Goal: Task Accomplishment & Management: Manage account settings

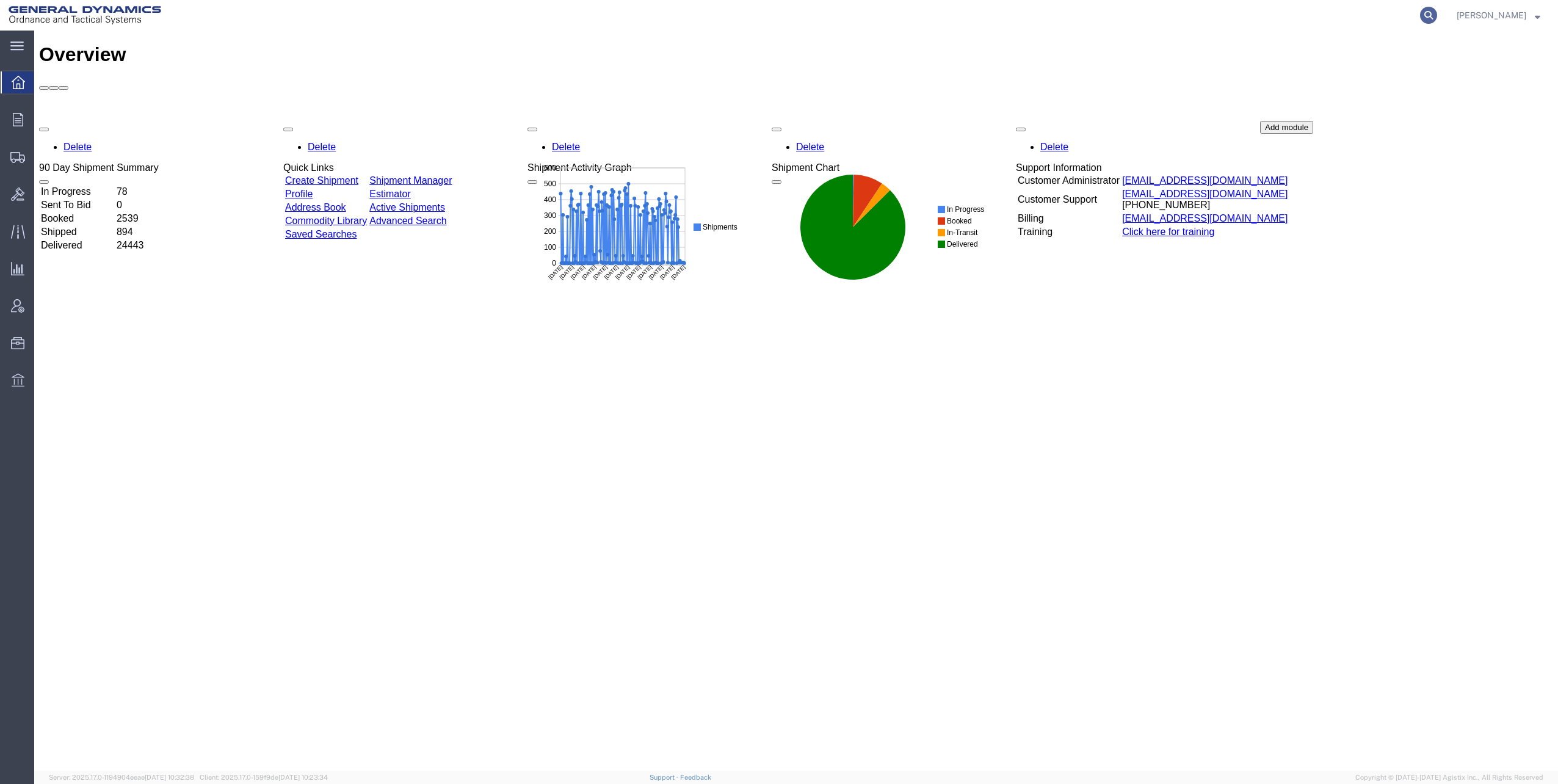
click at [1433, 15] on icon at bounding box center [1428, 15] width 17 height 17
paste input "56540816"
type input "56540816"
click at [1435, 15] on icon at bounding box center [1428, 15] width 17 height 17
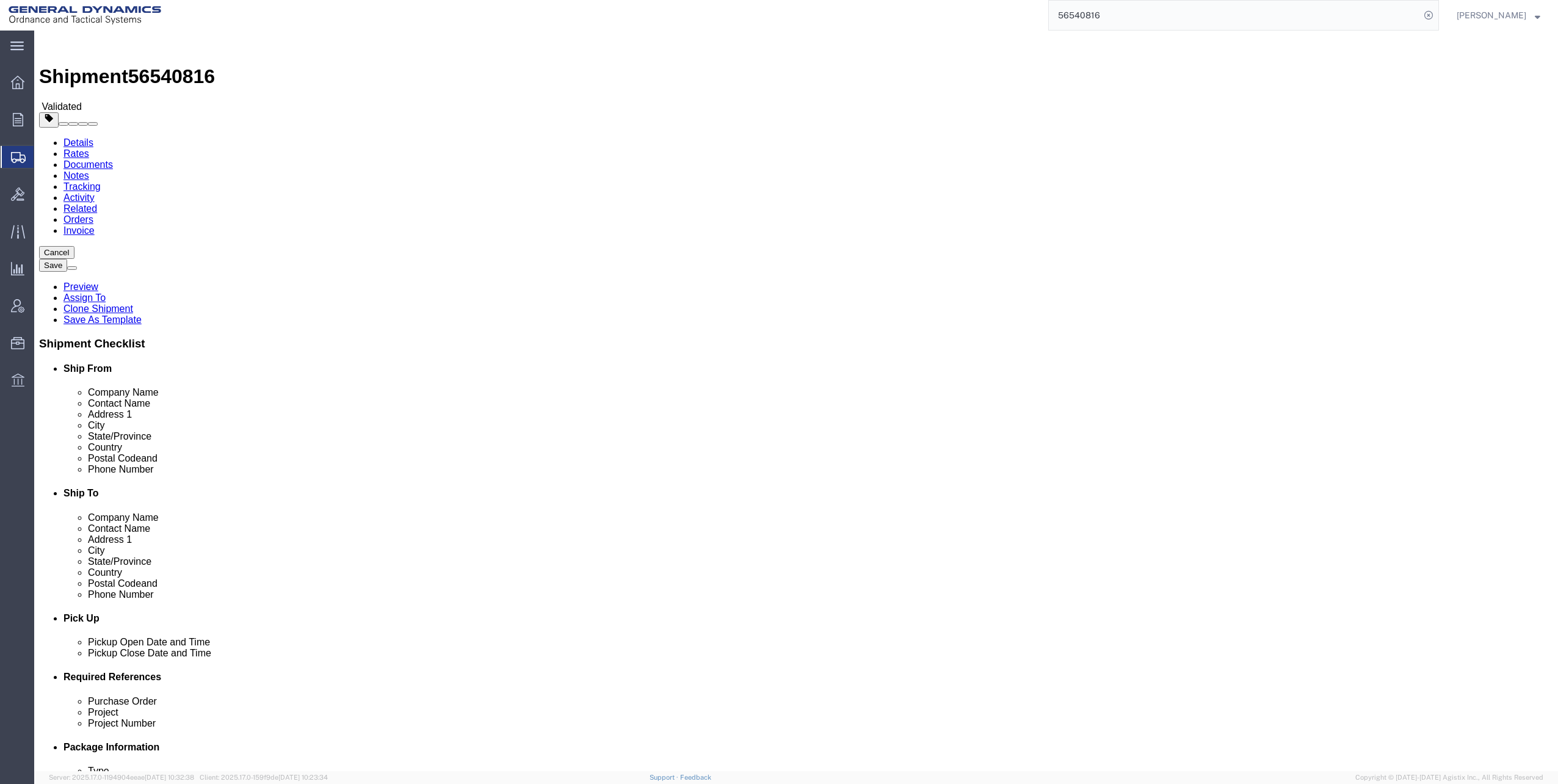
select select
select select "313"
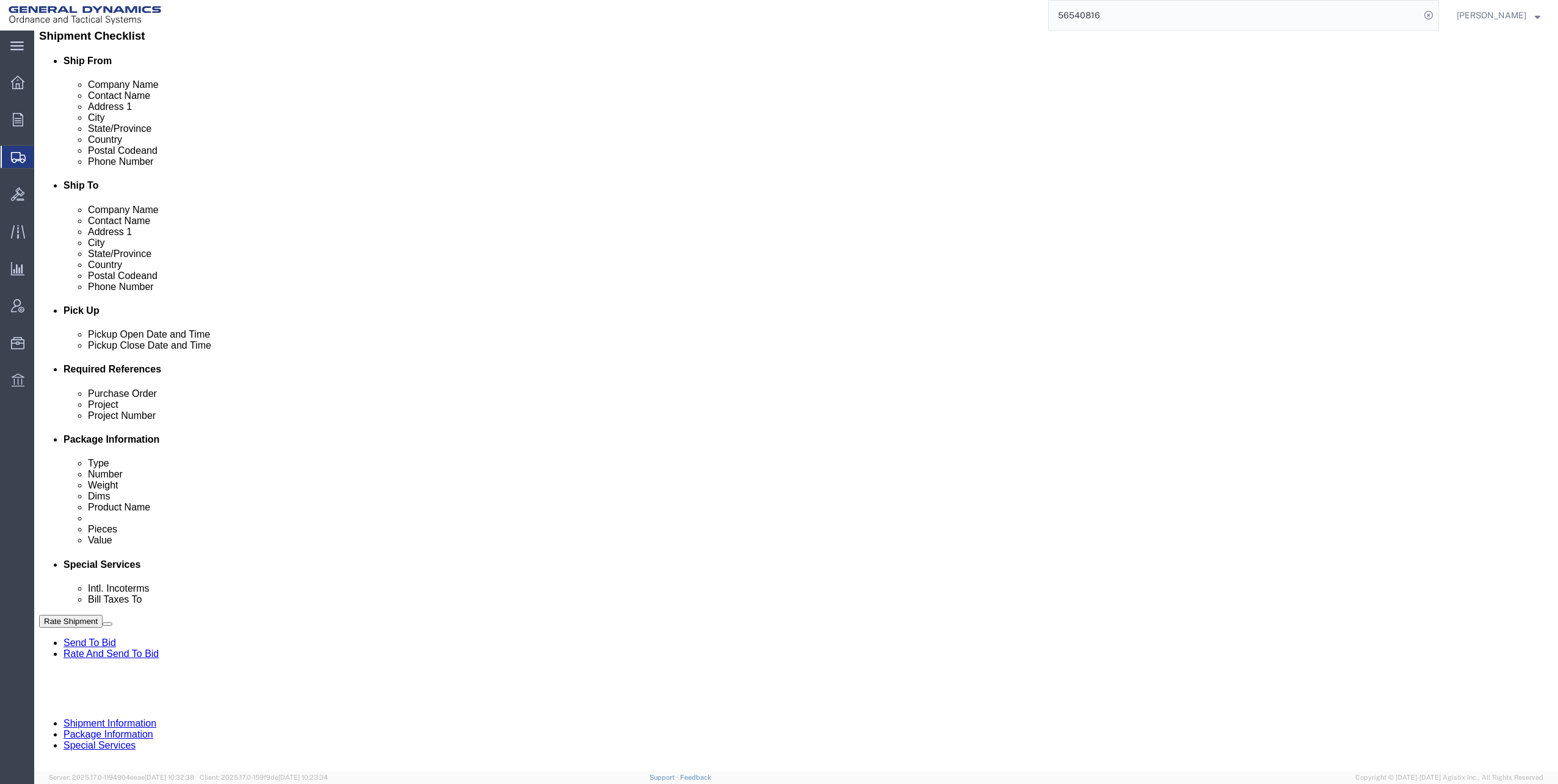
scroll to position [309, 0]
click input "NA"
type input "N"
type input "M119A2 DO2"
click input "NA"
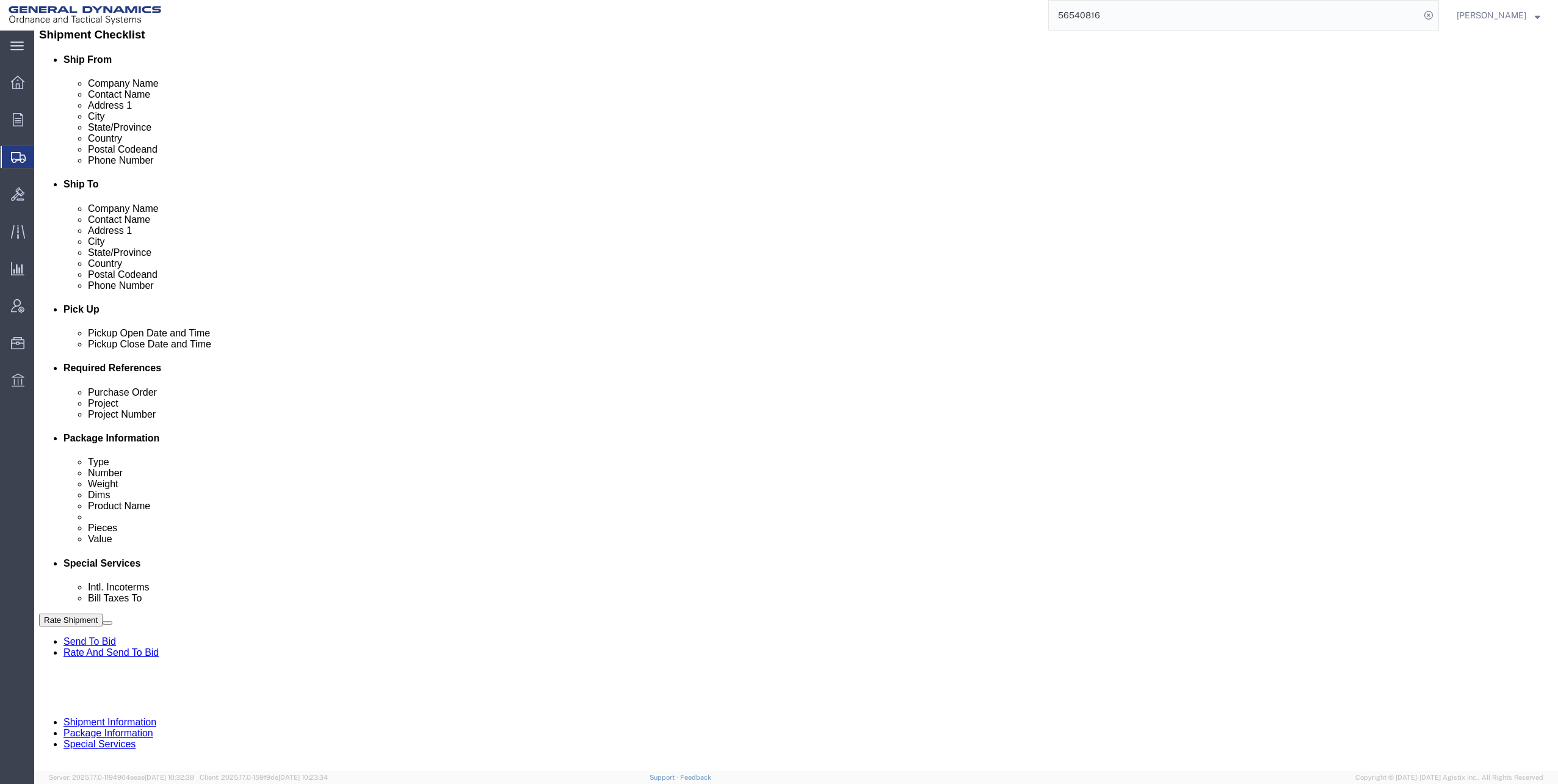
type input "N"
type input "30100339"
click button "Continue"
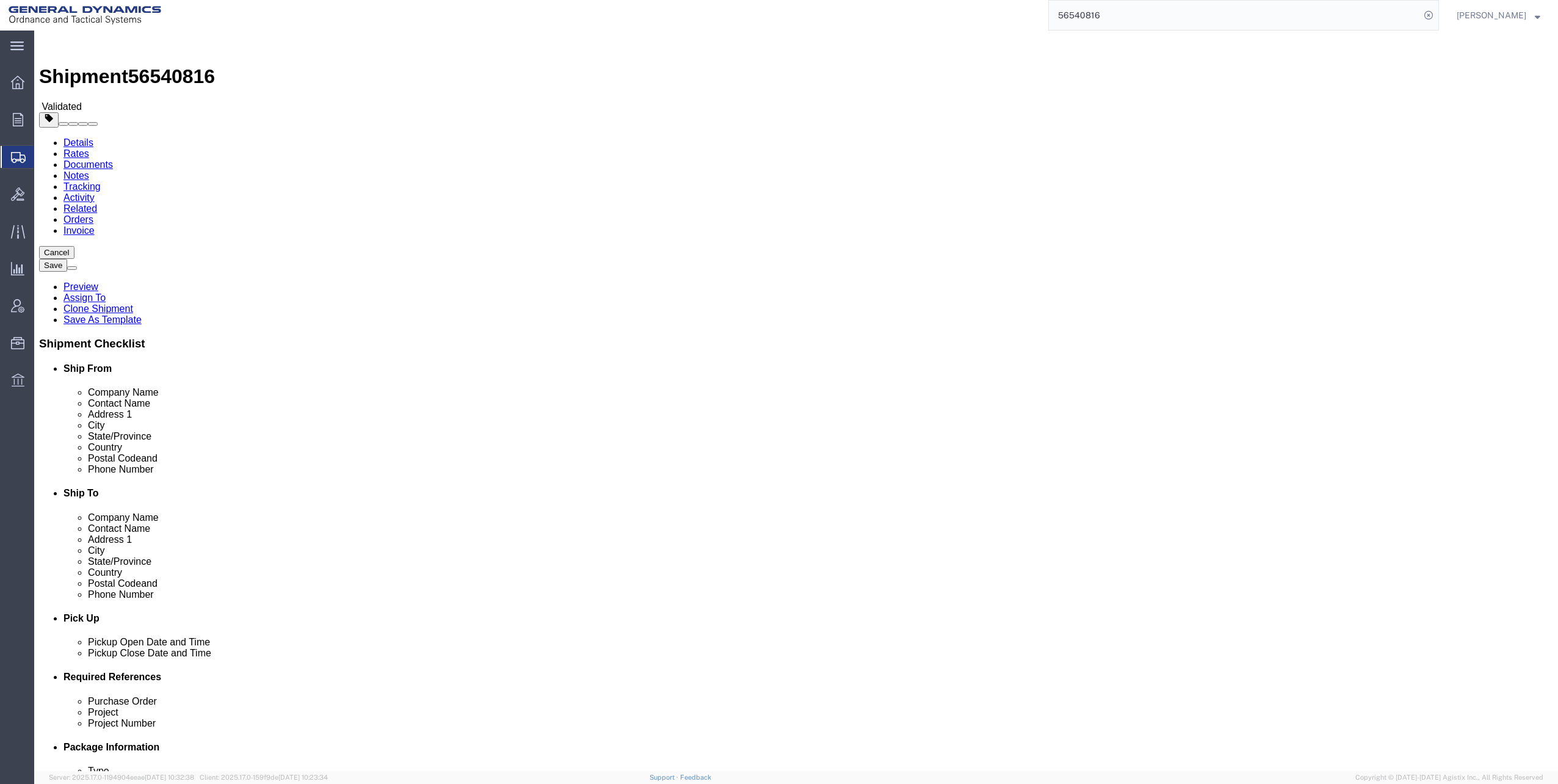
click div "Pieces: 396.00 Each Total value: 124344.00 USD"
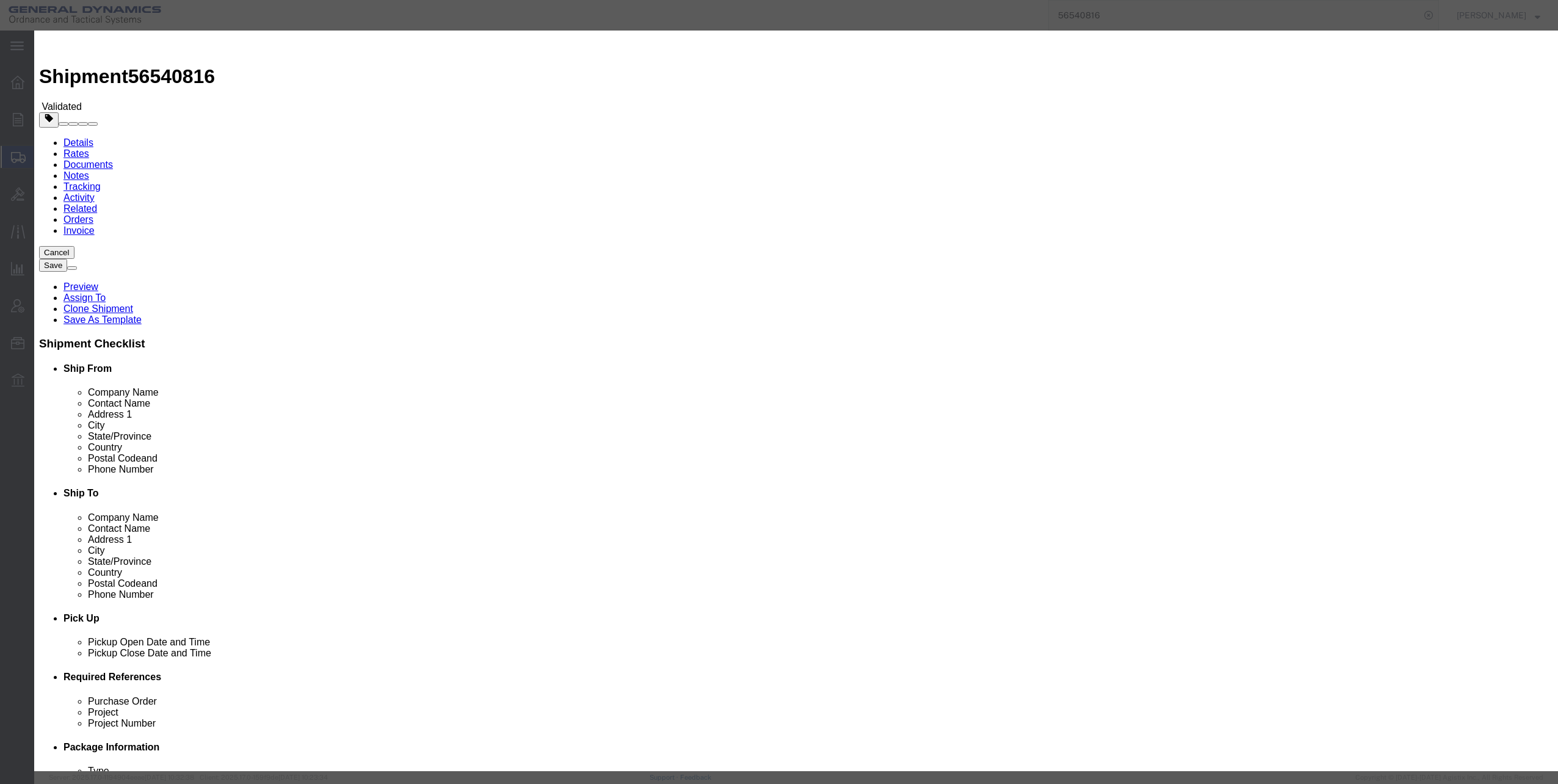
click select "Select 50 55 60 65 70 85 92.5 100 125 175 250 300 400"
select select "92.5"
click select "Select 50 55 60 65 70 85 92.5 100 125 175 250 300 400"
click button "Save & Close"
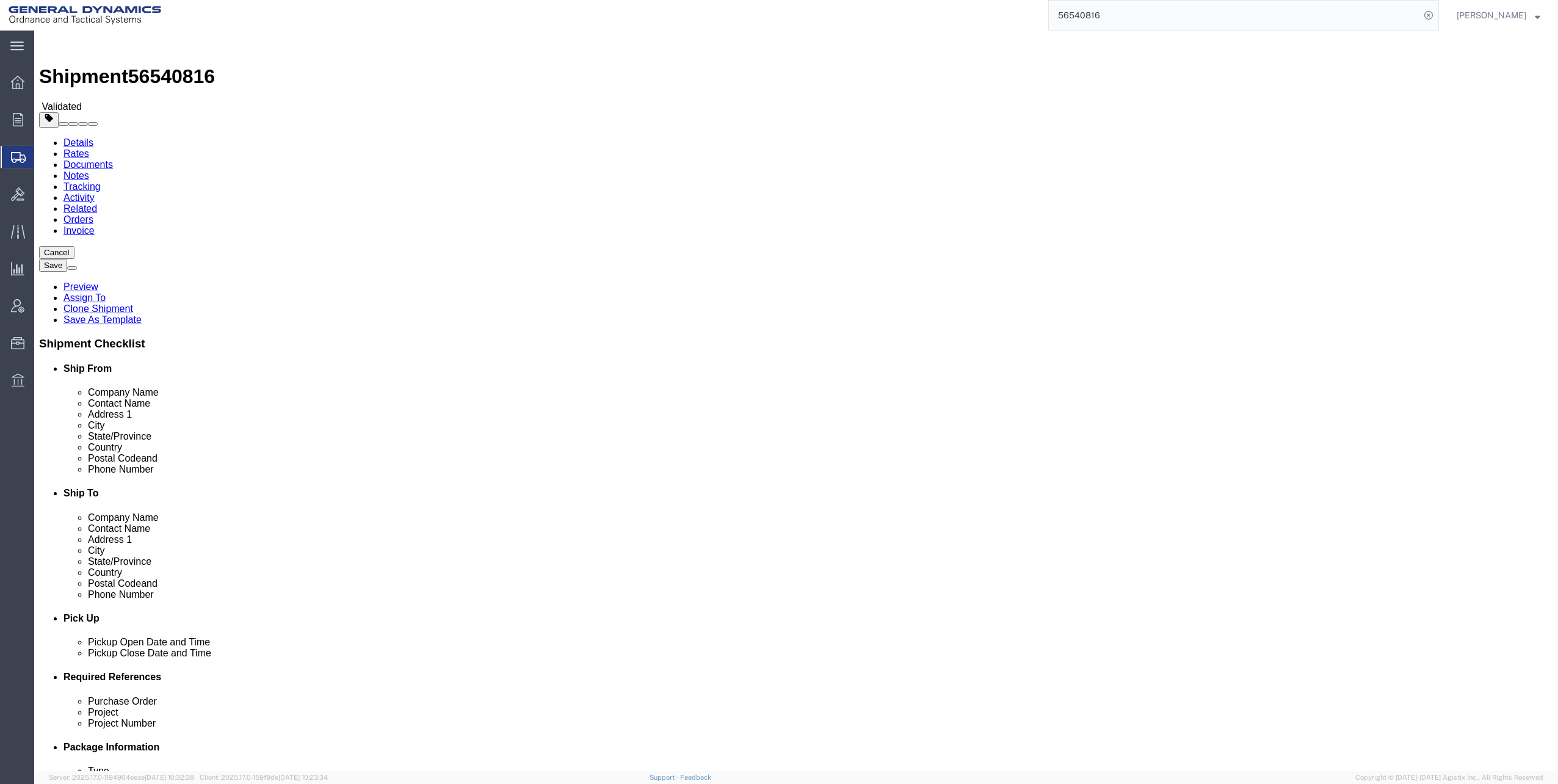
click button "Continue"
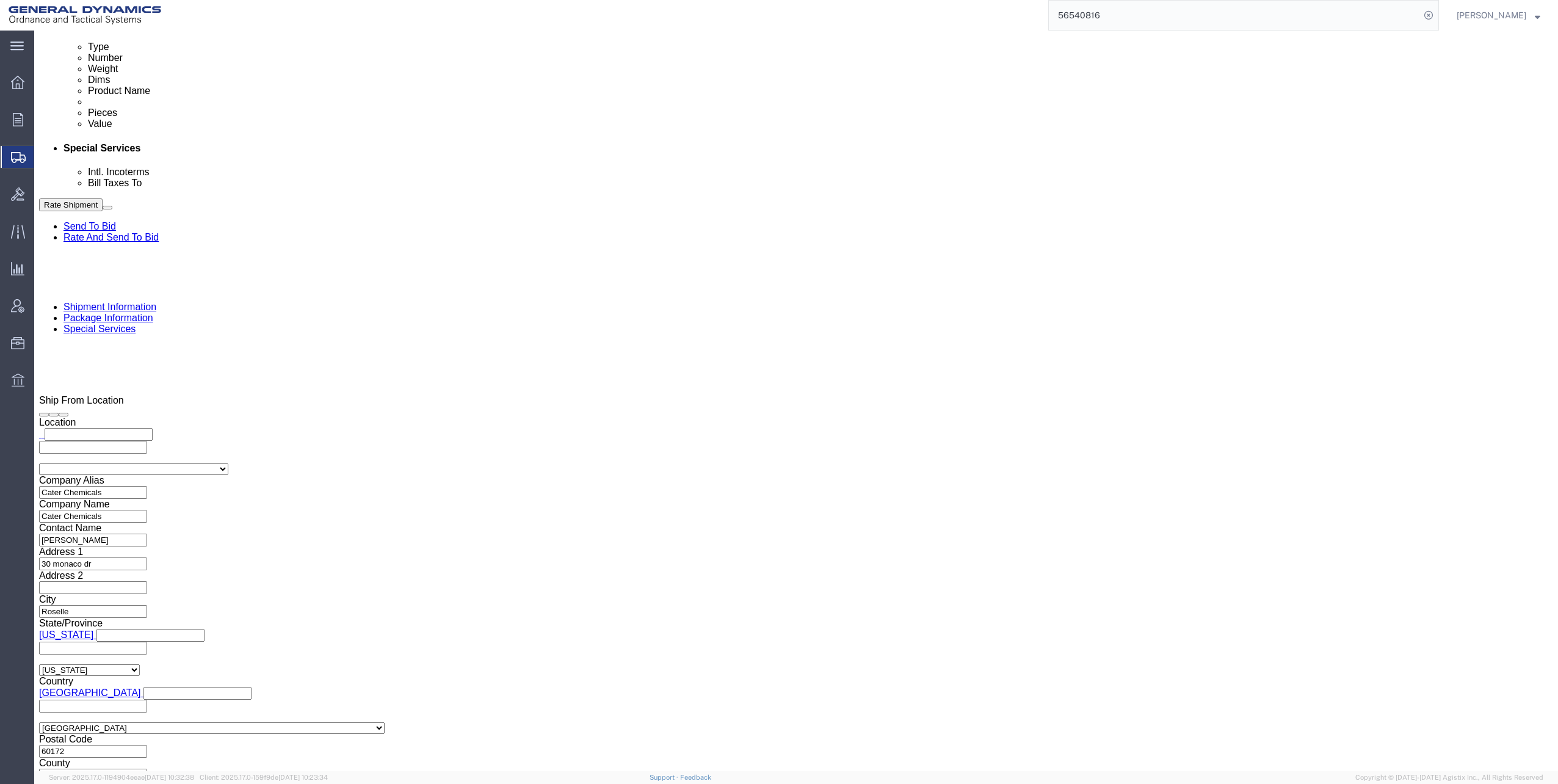
scroll to position [855, 0]
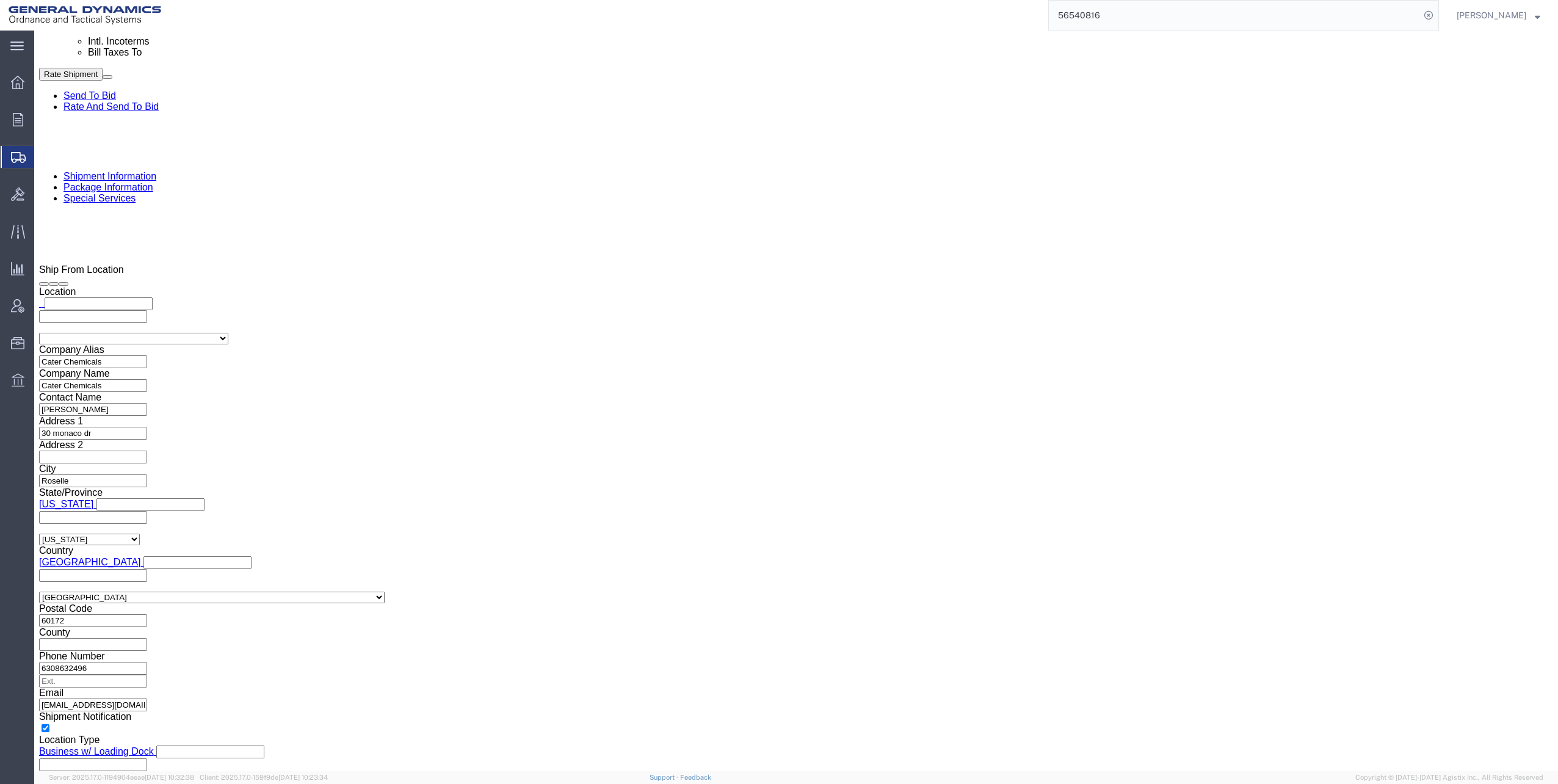
click input "[EMAIL_ADDRESS][DOMAIN_NAME], [EMAIL_ADDRESS][DOMAIN_NAME]"
type input "[EMAIL_ADDRESS][DOMAIN_NAME]"
click button "Rate Shipment"
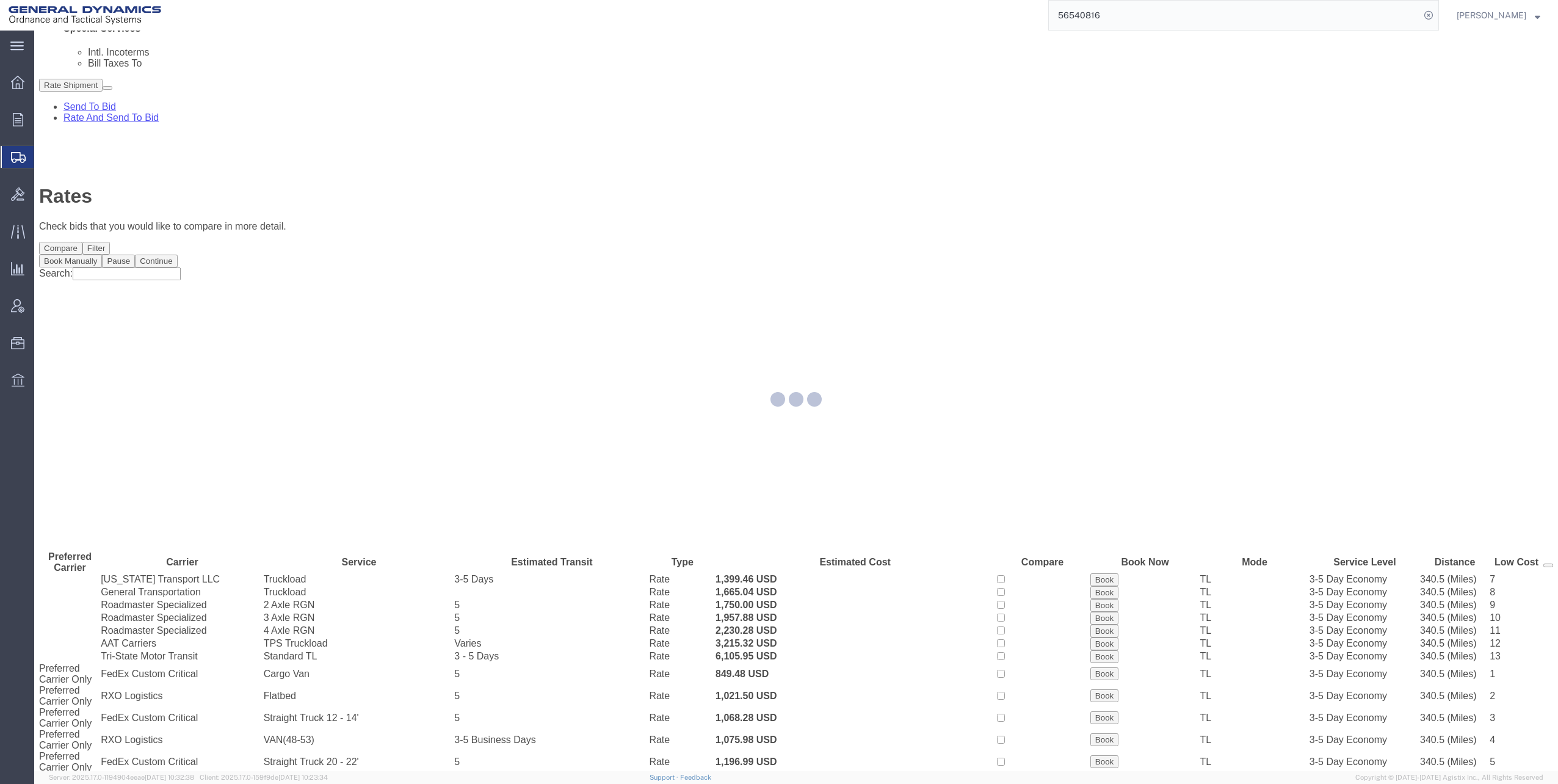
scroll to position [0, 0]
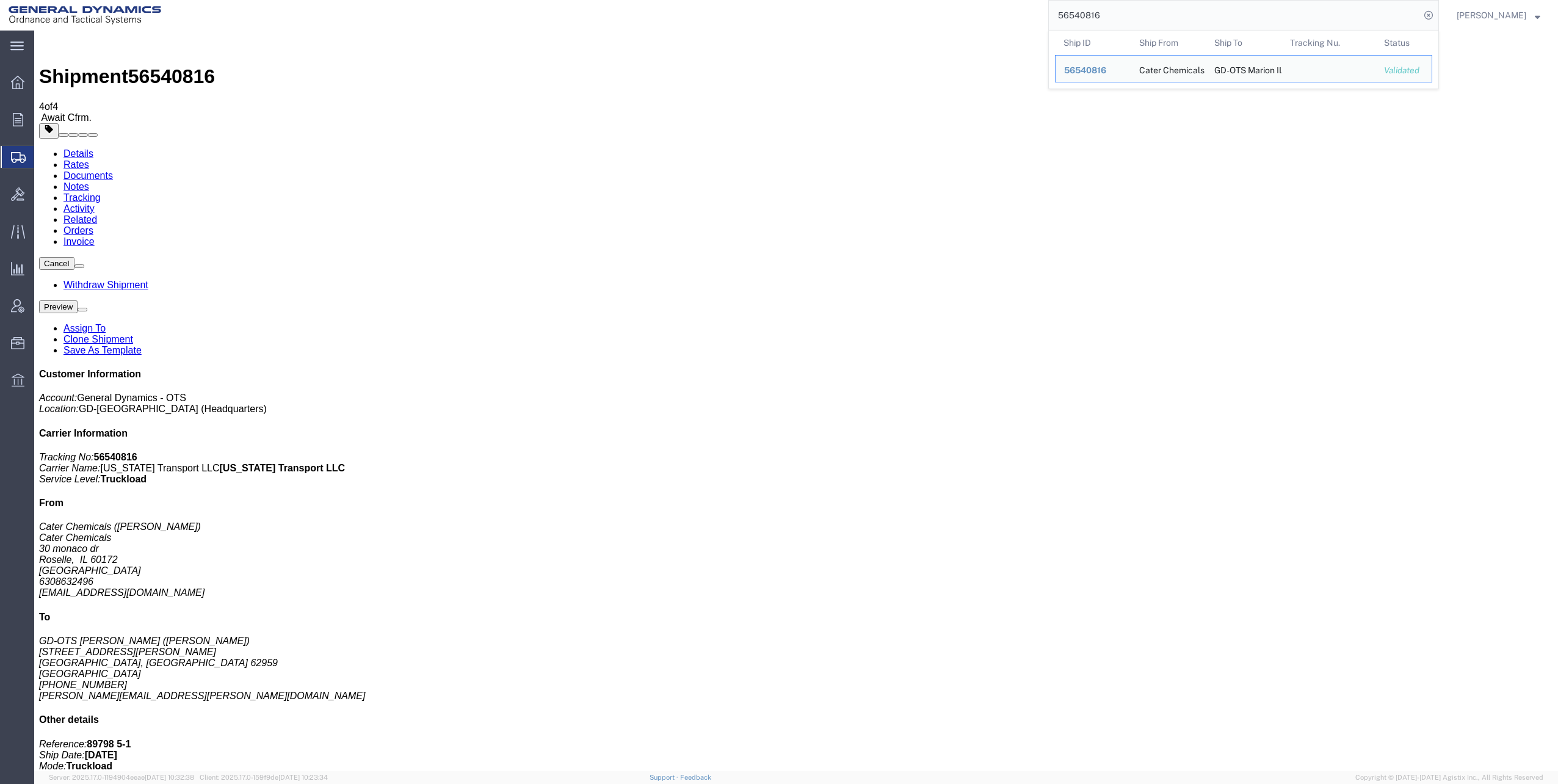
drag, startPoint x: 1063, startPoint y: 15, endPoint x: 1169, endPoint y: 18, distance: 106.0
click at [1201, 19] on input "56540816" at bounding box center [1235, 15] width 371 height 29
paste input "330"
type input "56540330"
click at [1434, 16] on icon at bounding box center [1428, 15] width 17 height 17
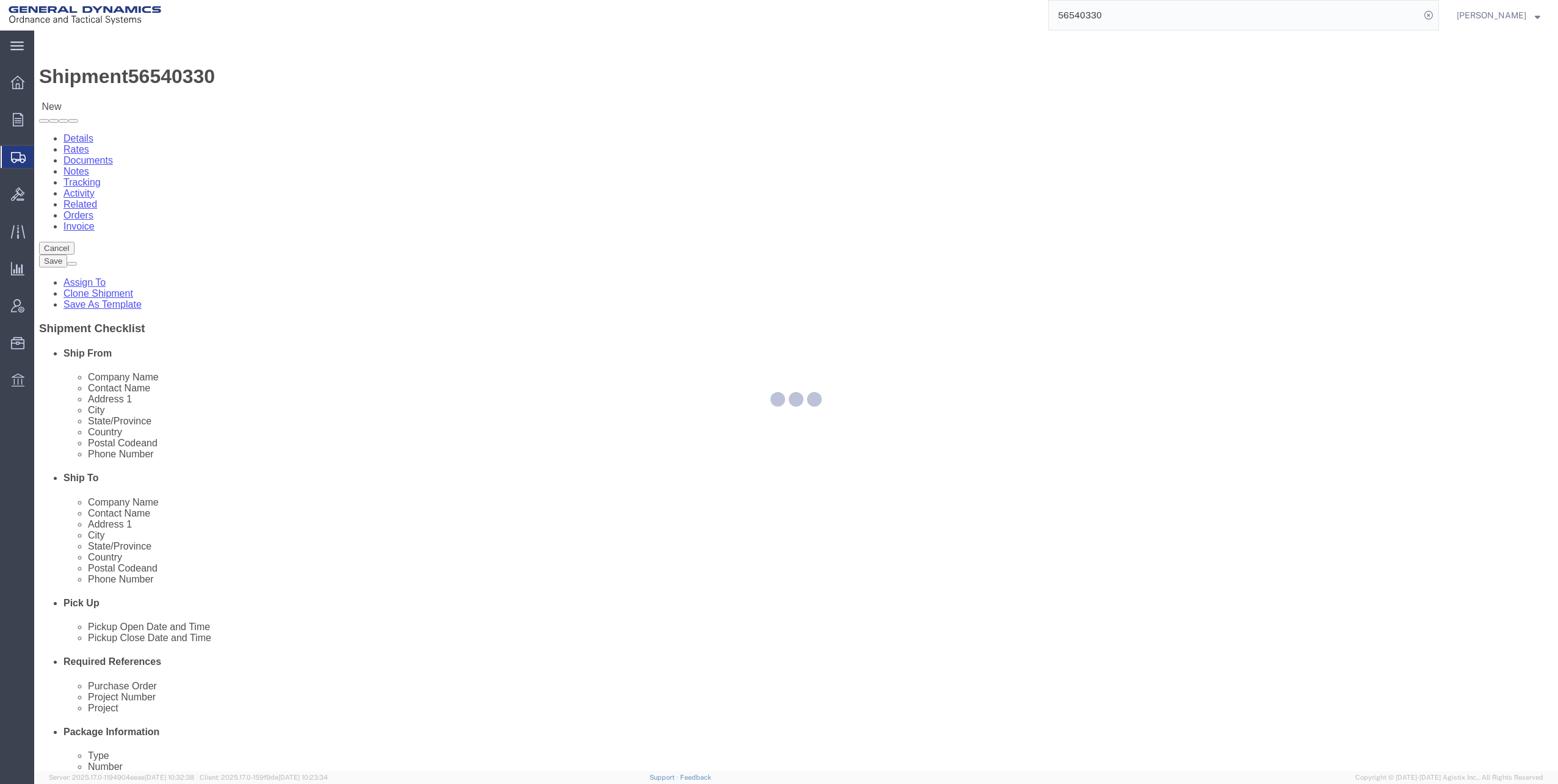
select select "313"
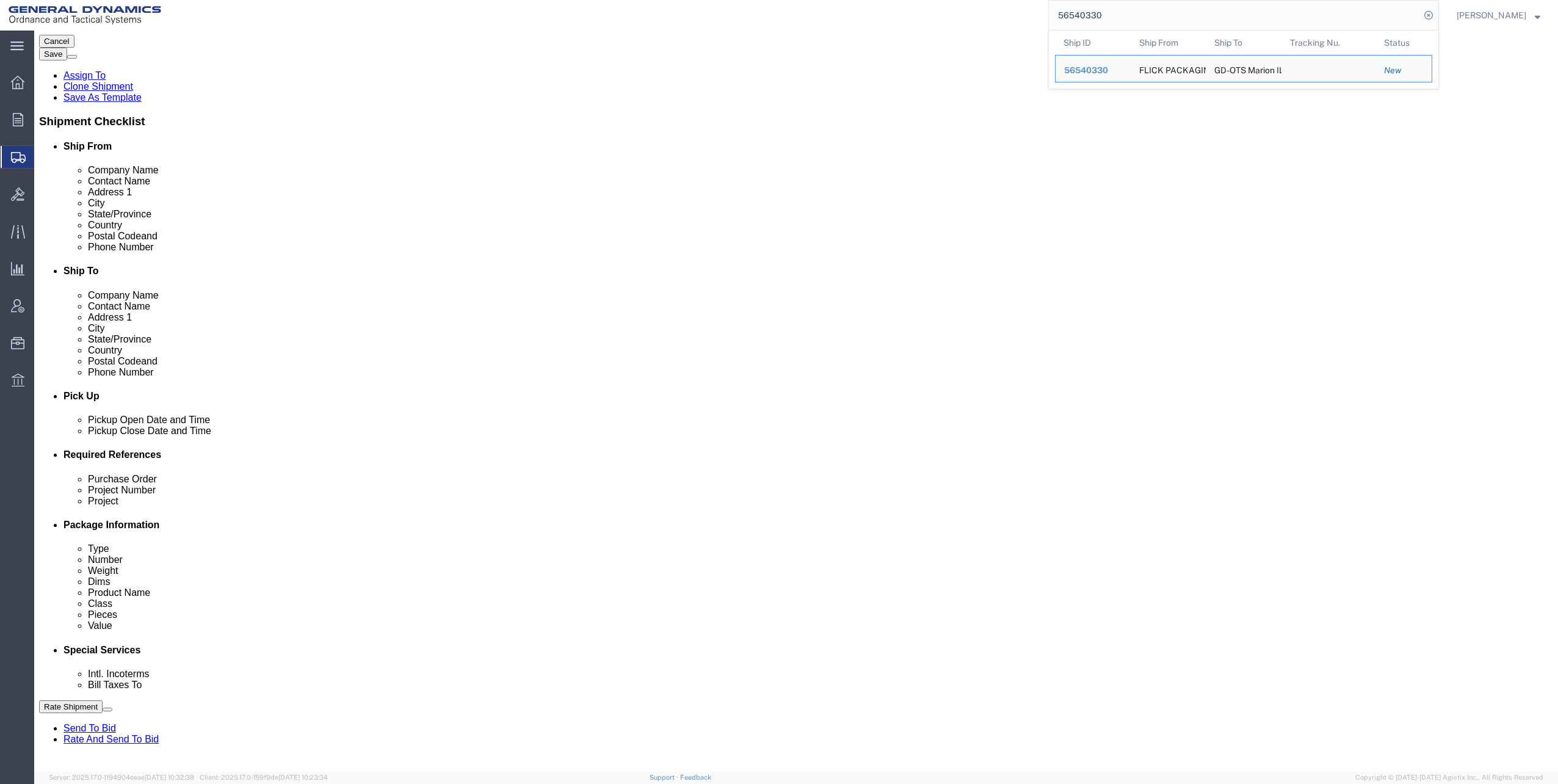
scroll to position [245, 0]
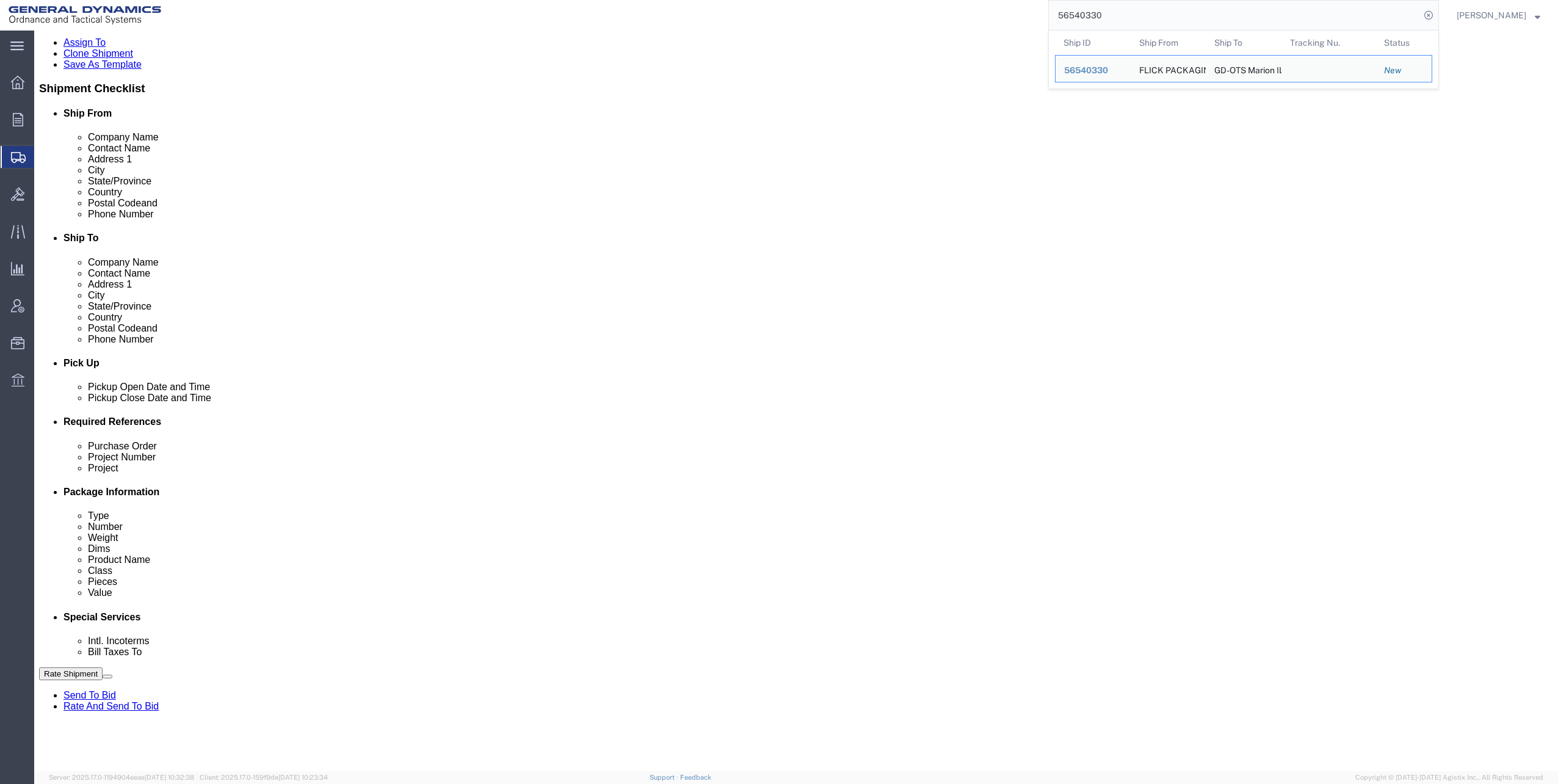
click input "text"
type input "30000289"
click input "text"
click input "DU DEMIL"
click input "D2201 DU DEMIL"
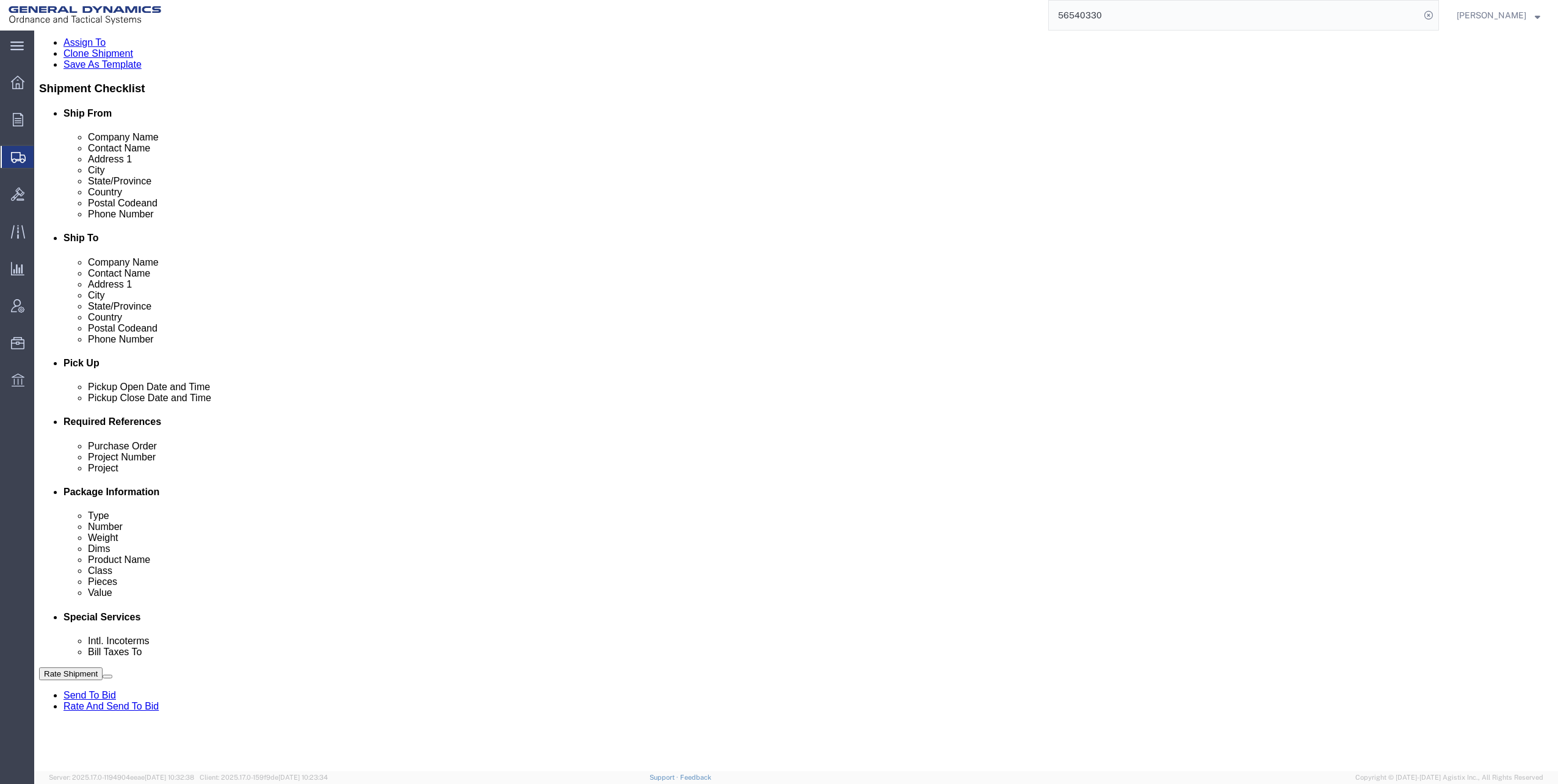
type input "D2201 DU DEMIL 2021"
click div "[DATE] 11:01 AM"
type input "4:00 PM"
click button "Apply"
click div "[DATE] 5:00 PM"
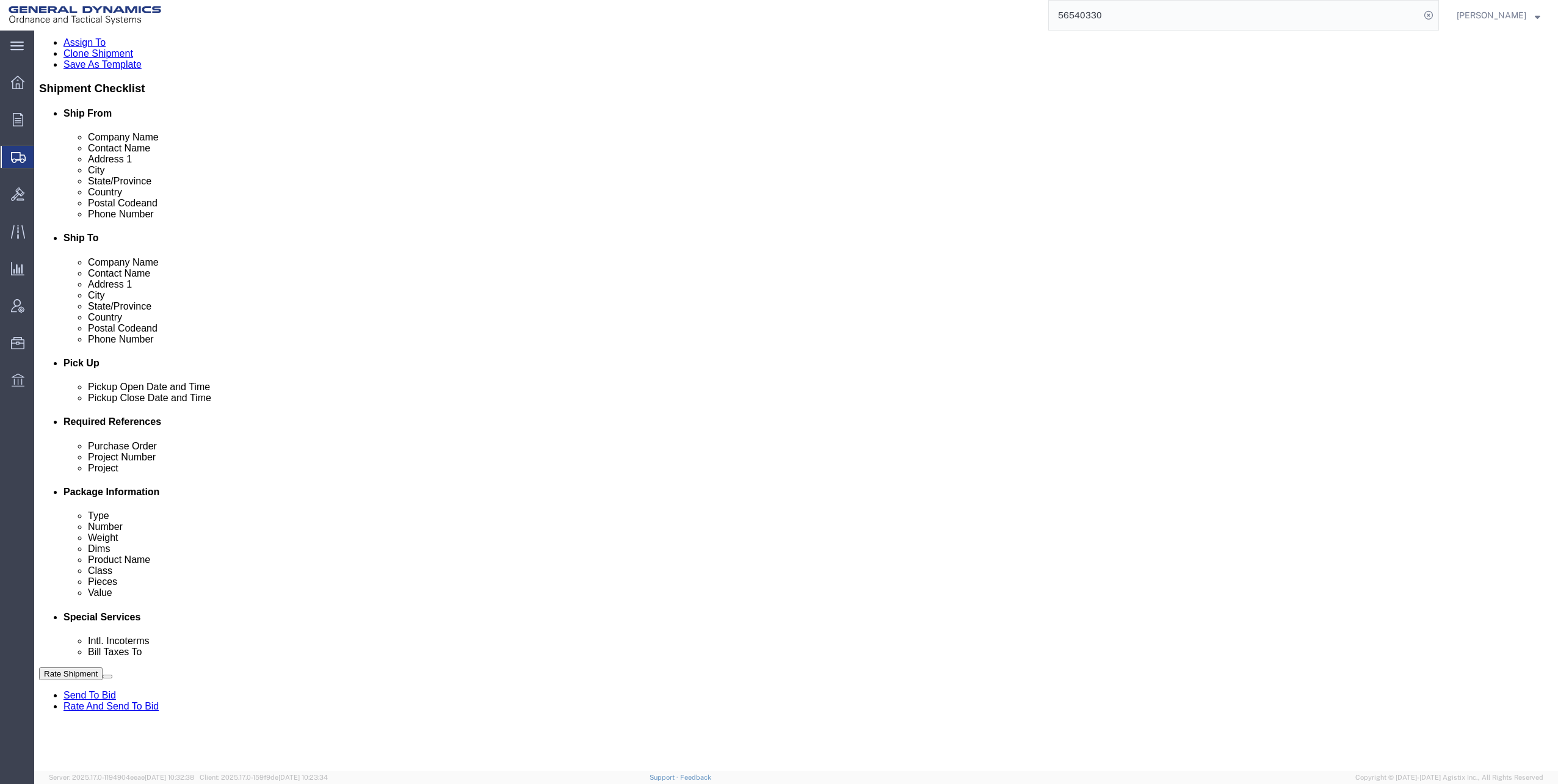
click button "Apply"
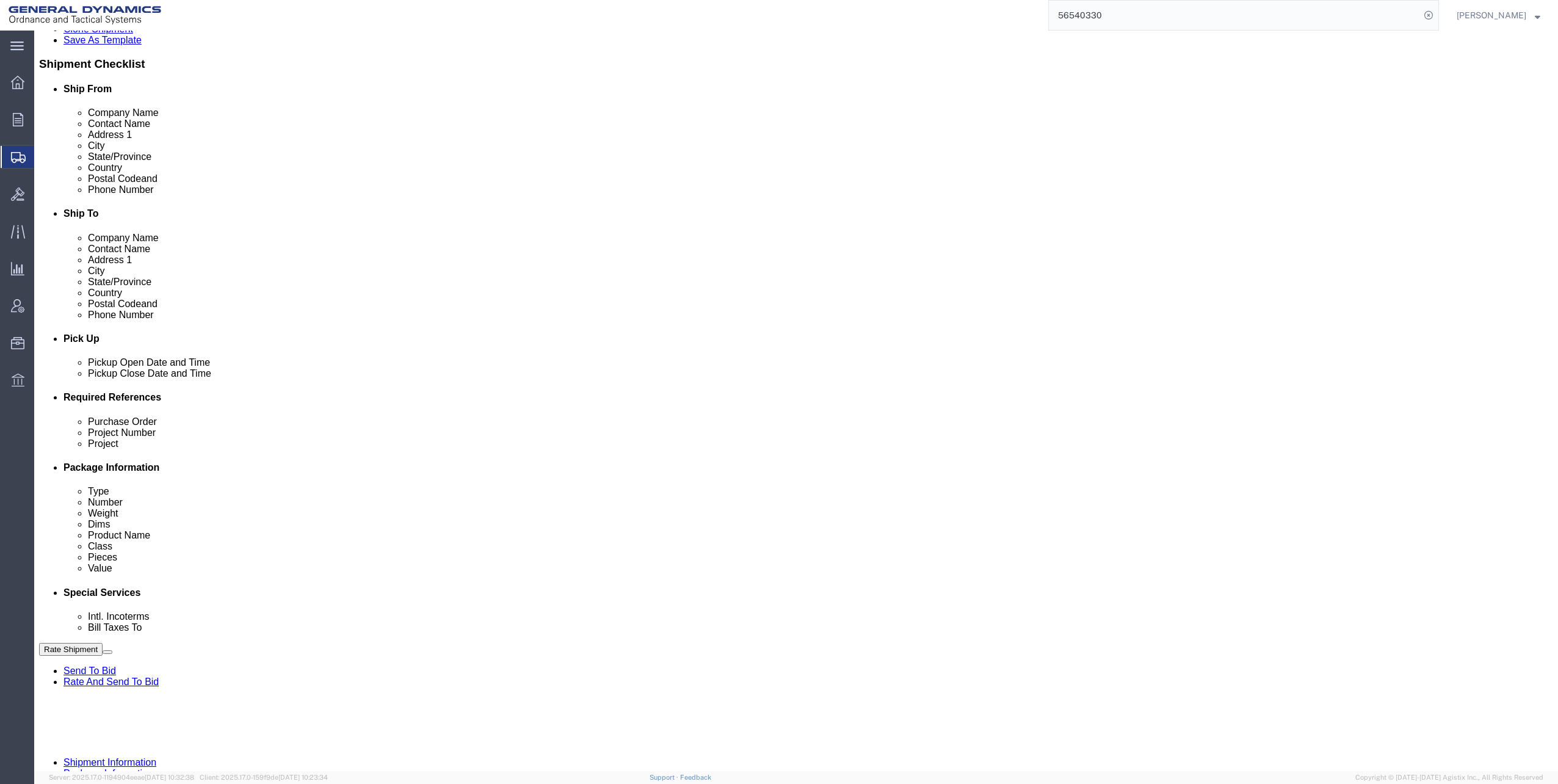
scroll to position [309, 0]
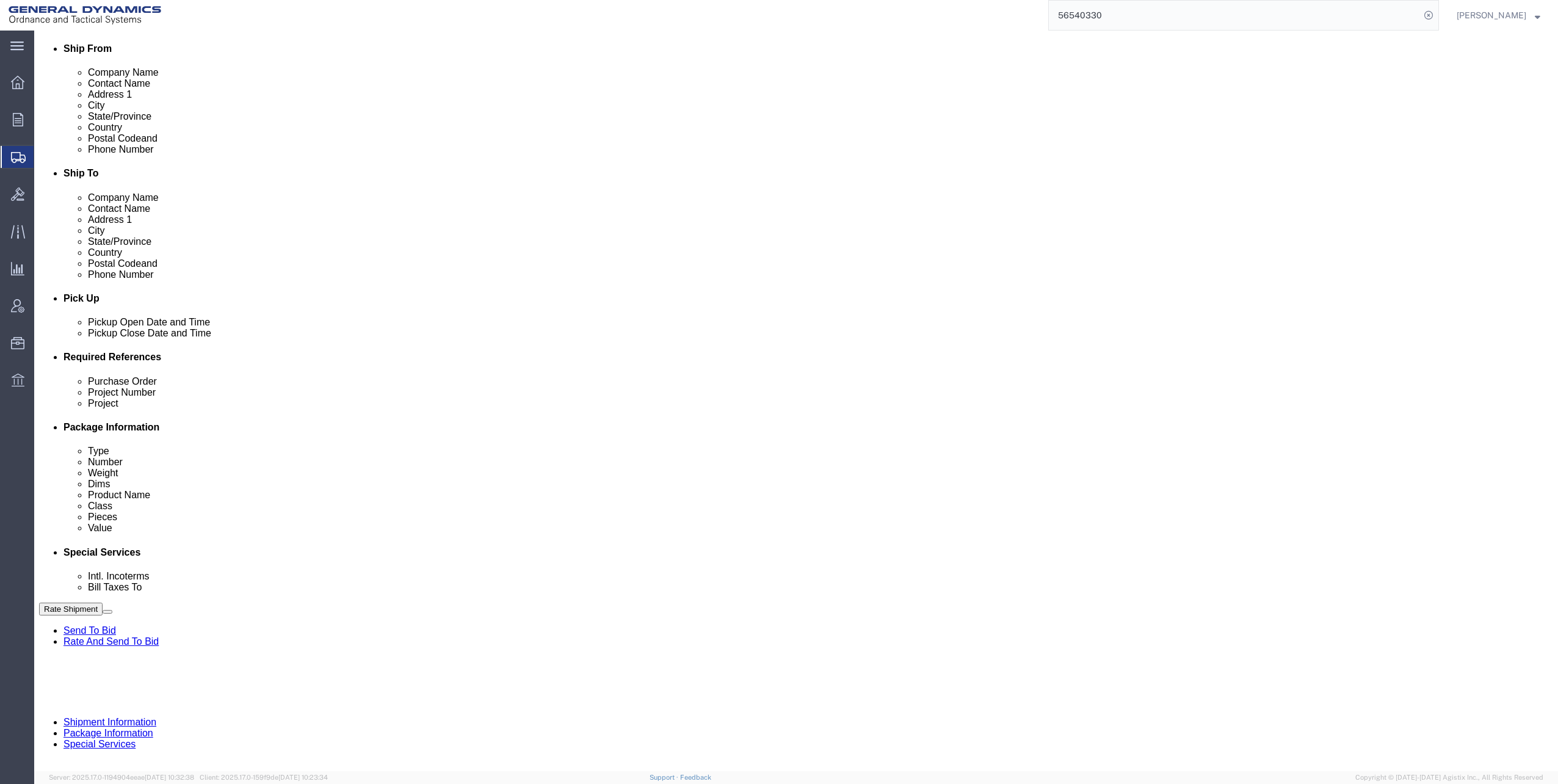
click button "Continue"
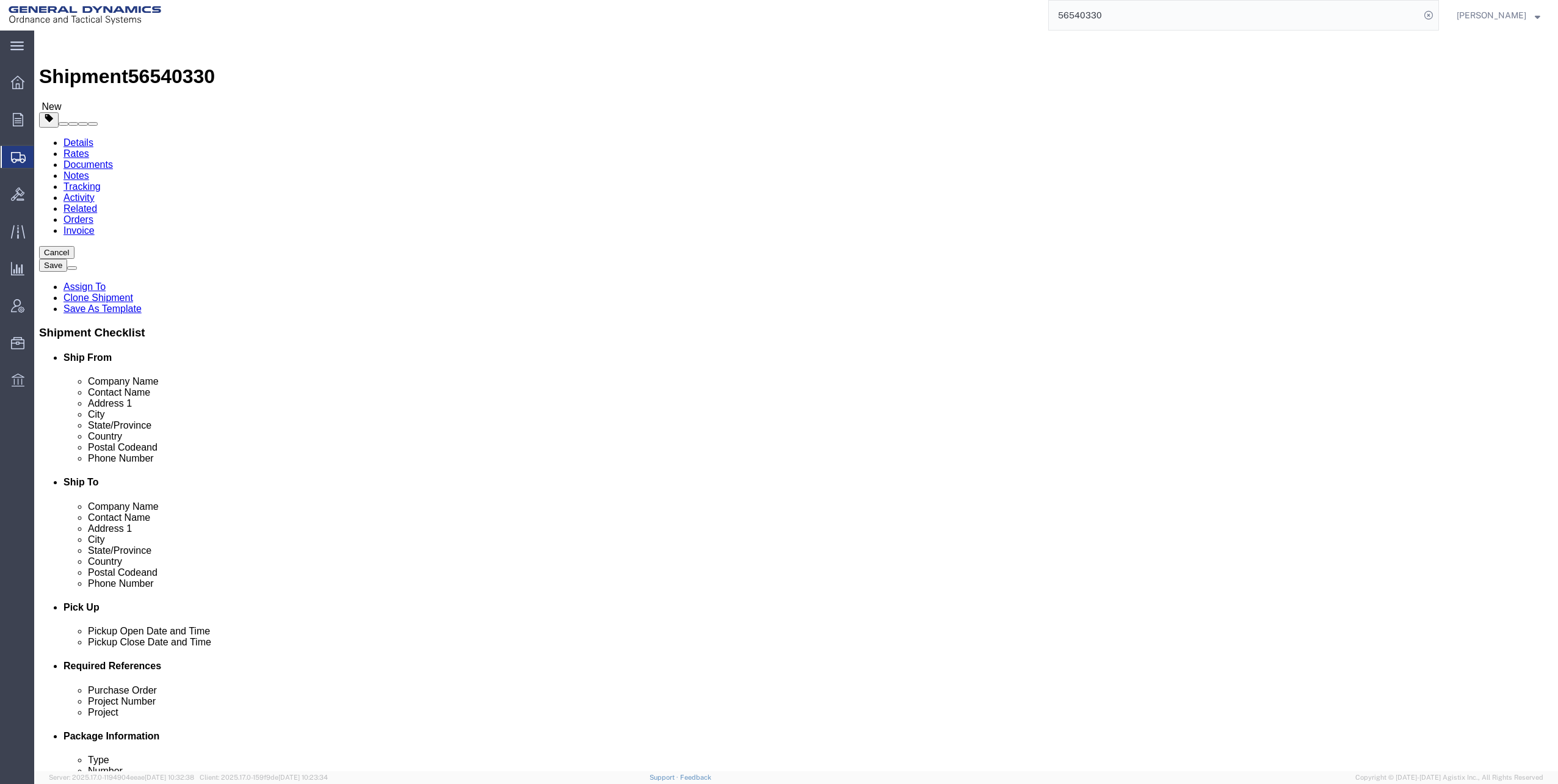
click dd "275.00 Each"
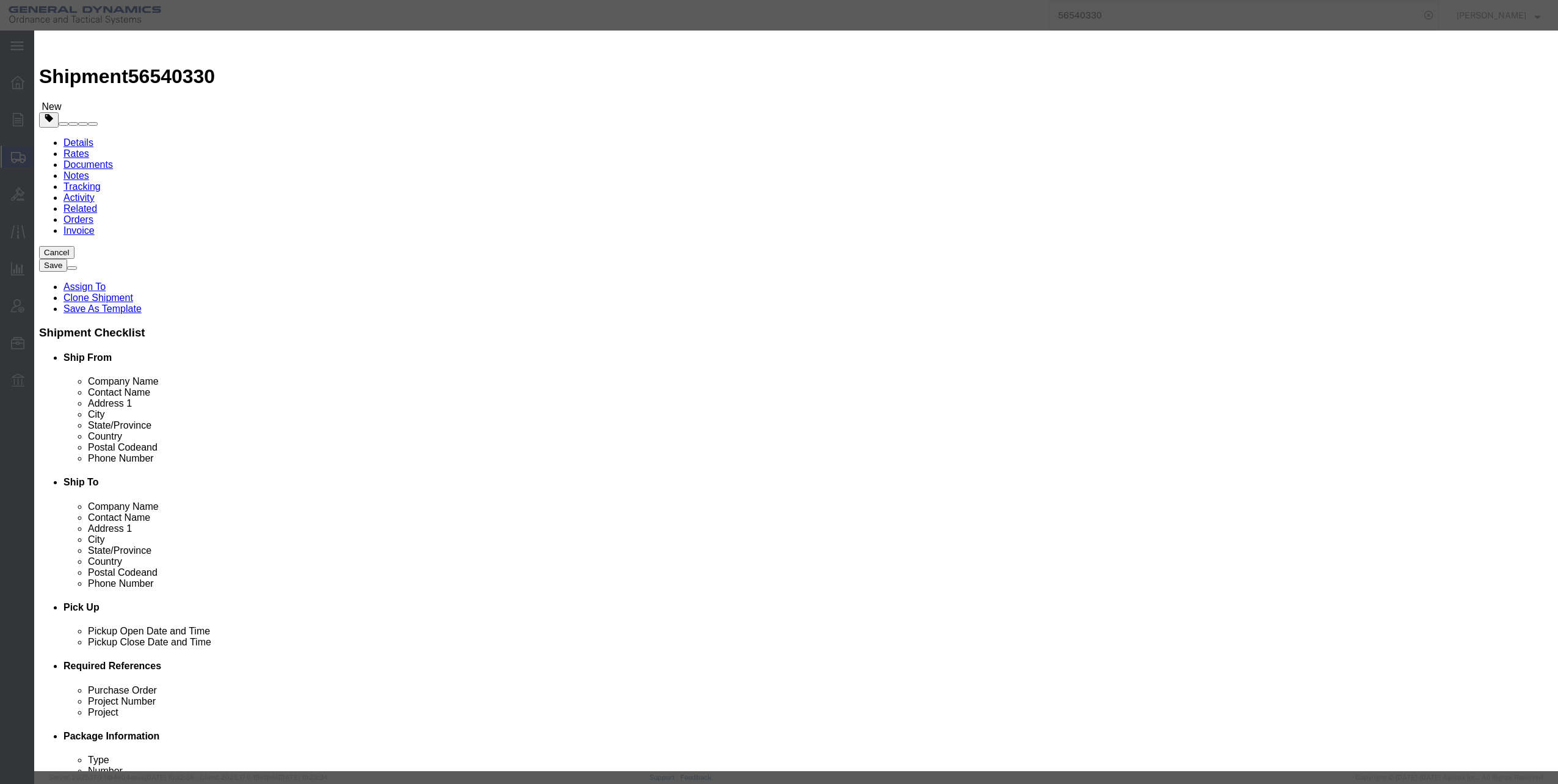
click select "Select 50 55 60 65 70 85 92.5 100 125 175 250 300 400"
select select "70"
click select "Select 50 55 60 65 70 85 92.5 100 125 175 250 300 400"
click button "Save & Close"
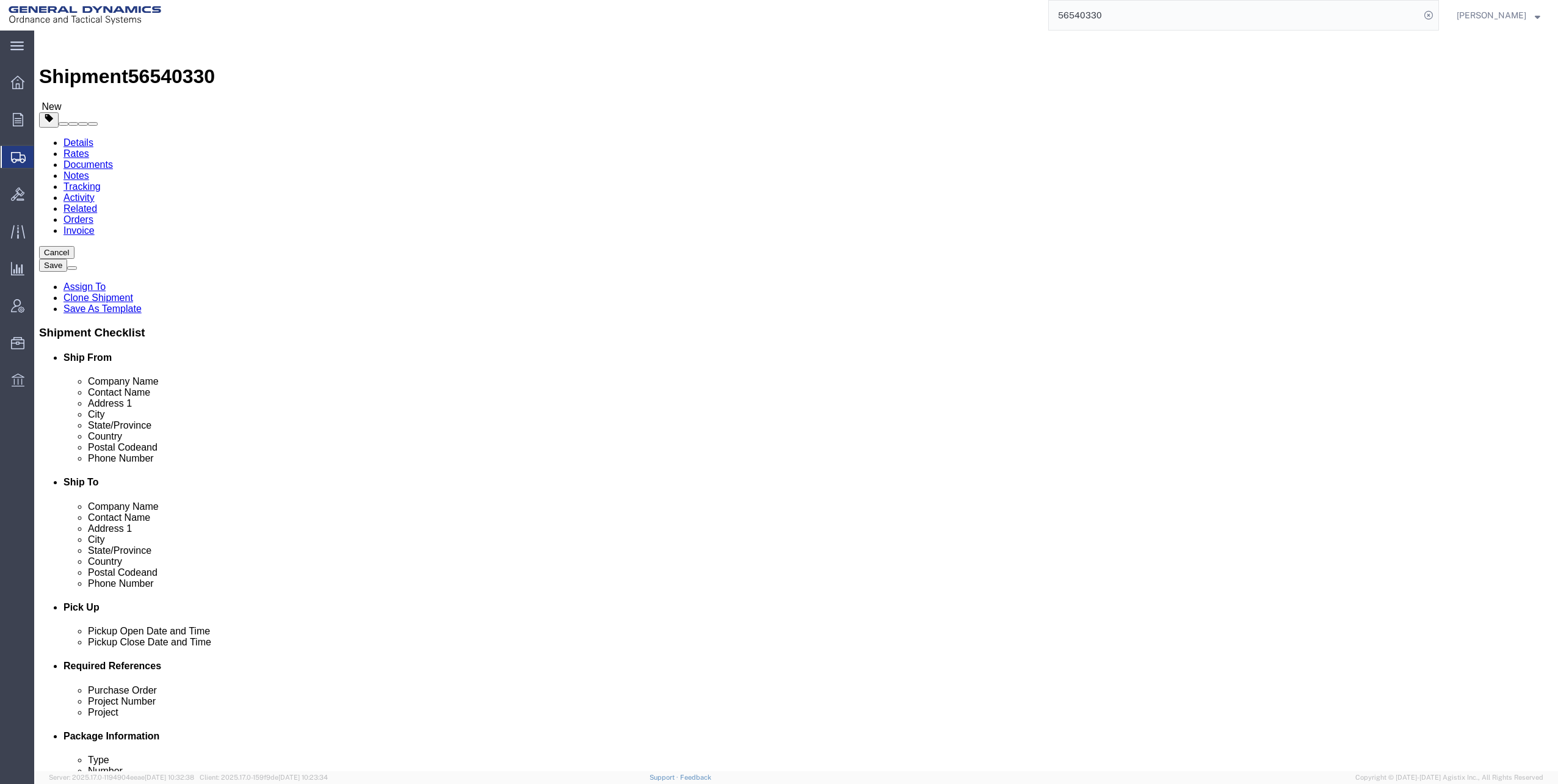
click button "Continue"
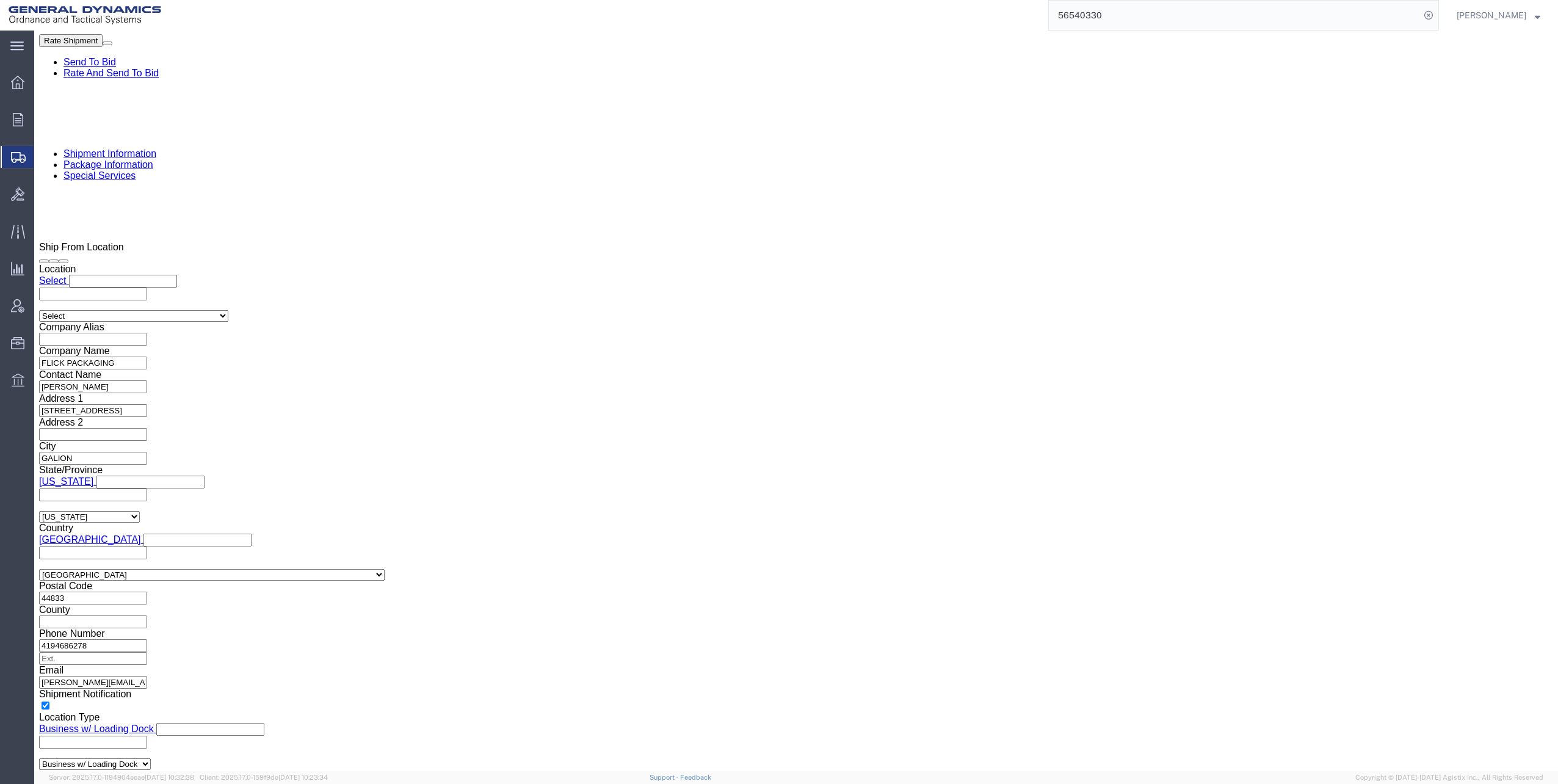
scroll to position [733, 0]
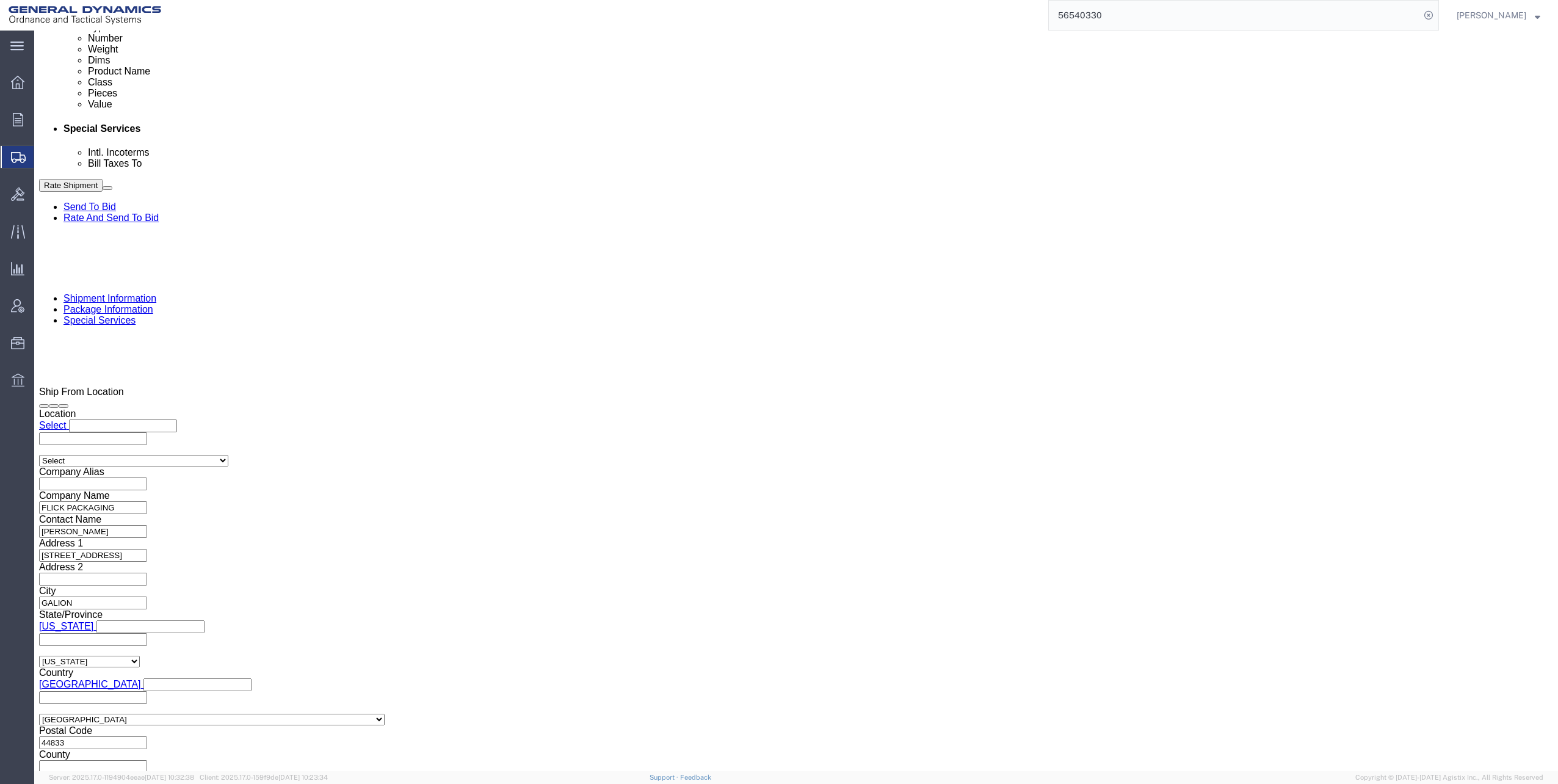
click button "Rate Shipment"
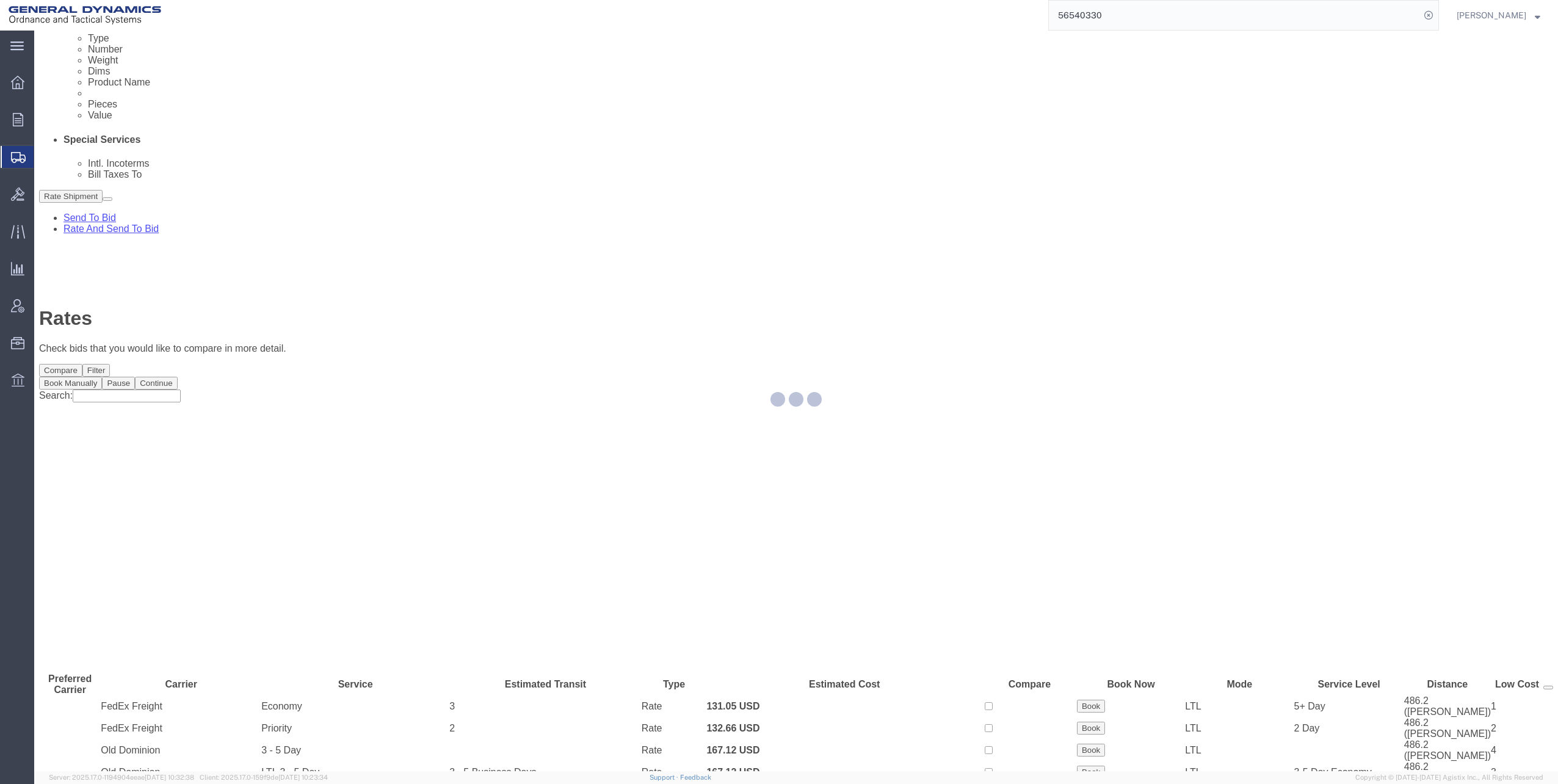
scroll to position [41, 0]
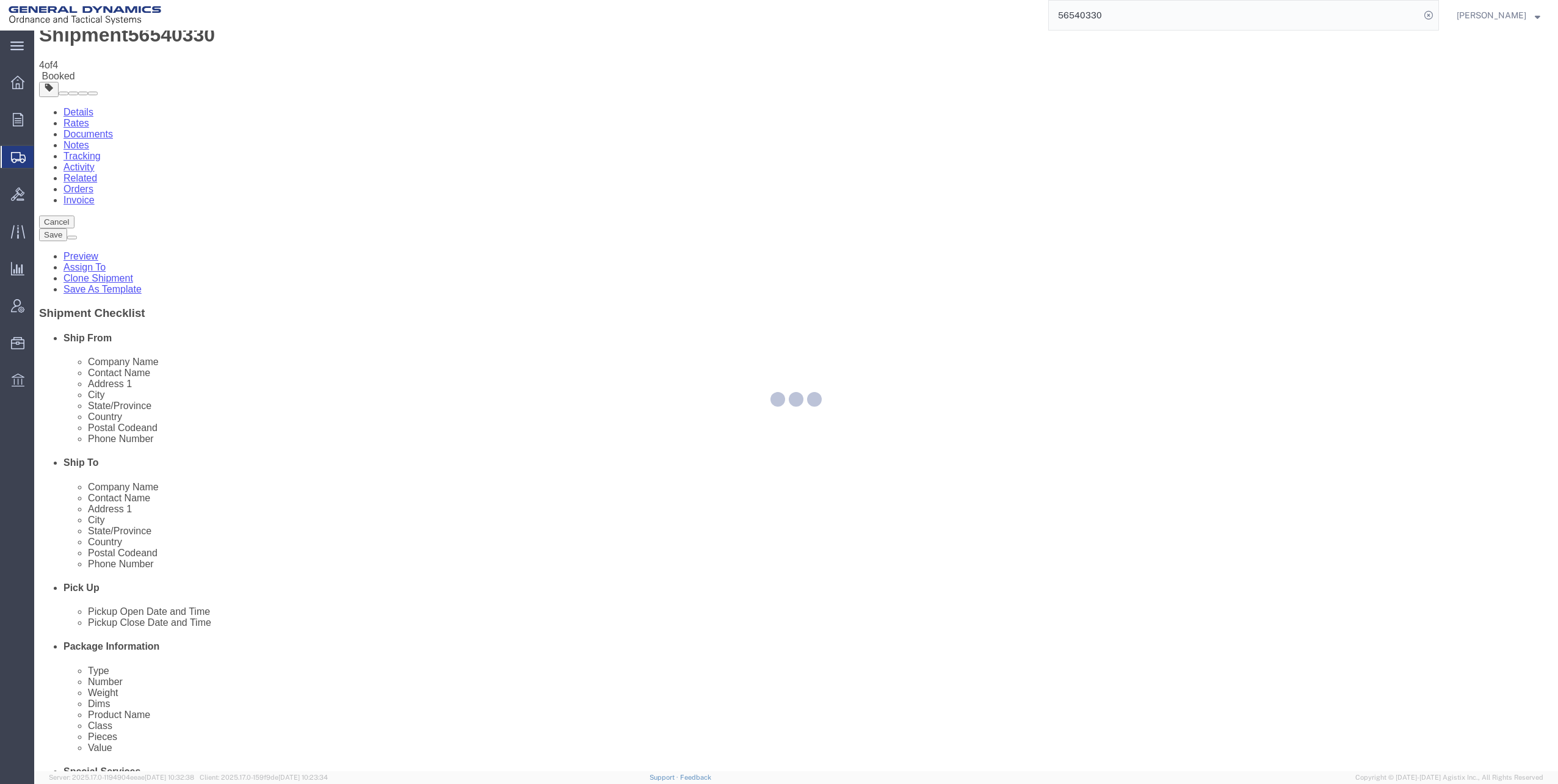
scroll to position [0, 0]
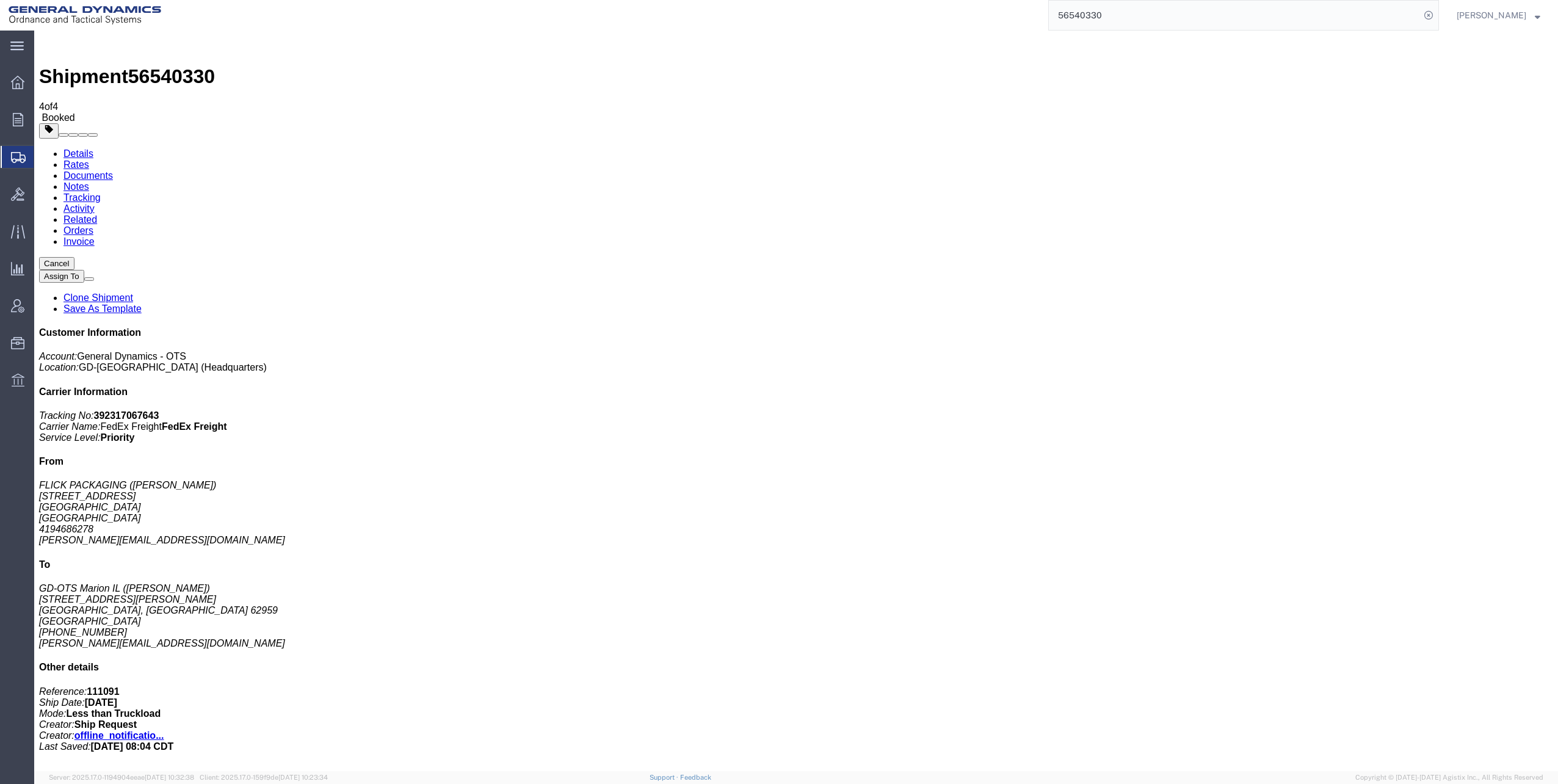
click at [72, 148] on link "Details" at bounding box center [79, 154] width 30 height 11
click link "Schedule pickup request"
click link "Documents"
